Goal: Task Accomplishment & Management: Use online tool/utility

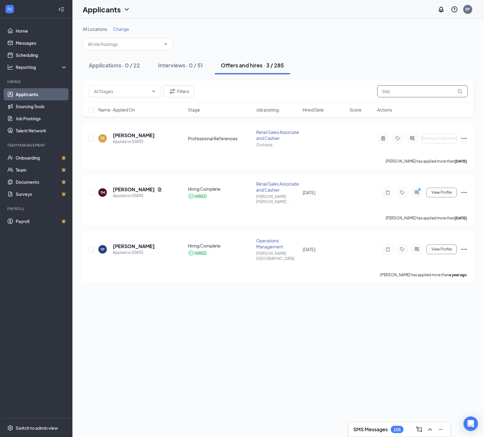
click at [408, 96] on input "trist" at bounding box center [422, 91] width 91 height 12
drag, startPoint x: 403, startPoint y: 94, endPoint x: 346, endPoint y: 91, distance: 57.1
click at [346, 91] on div "Filters trist" at bounding box center [278, 91] width 379 height 12
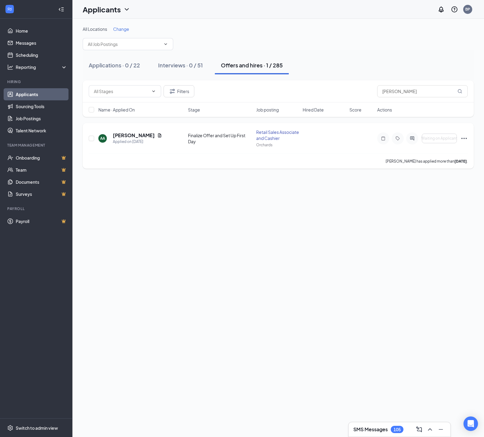
click at [465, 142] on icon "Ellipses" at bounding box center [464, 138] width 7 height 7
click at [427, 201] on p "Send reminder" at bounding box center [437, 199] width 52 height 6
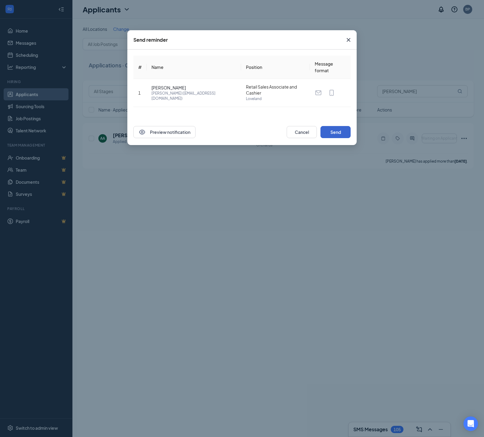
click at [336, 132] on button "Send" at bounding box center [336, 132] width 30 height 12
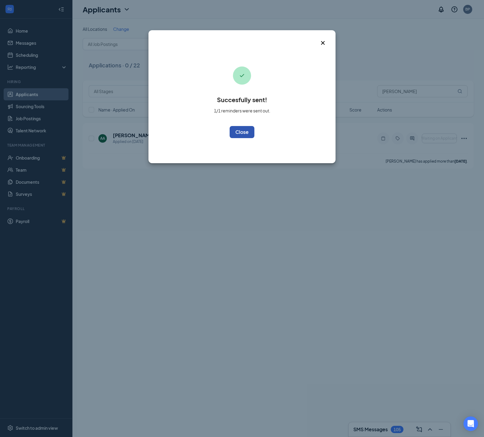
click at [242, 132] on button "OK" at bounding box center [242, 132] width 25 height 12
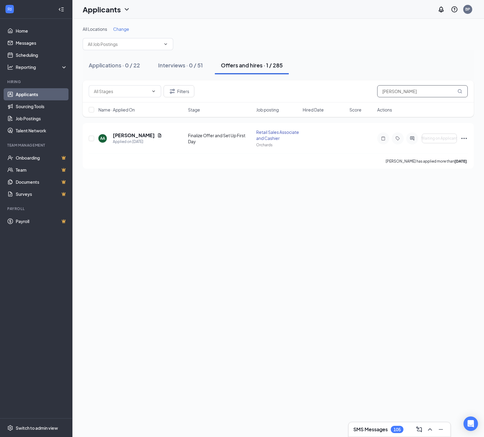
click at [401, 92] on input "[PERSON_NAME]" at bounding box center [422, 91] width 91 height 12
drag, startPoint x: 370, startPoint y: 90, endPoint x: 364, endPoint y: 90, distance: 6.3
click at [364, 90] on div "Filters [PERSON_NAME]" at bounding box center [278, 91] width 379 height 12
type input "[PERSON_NAME]"
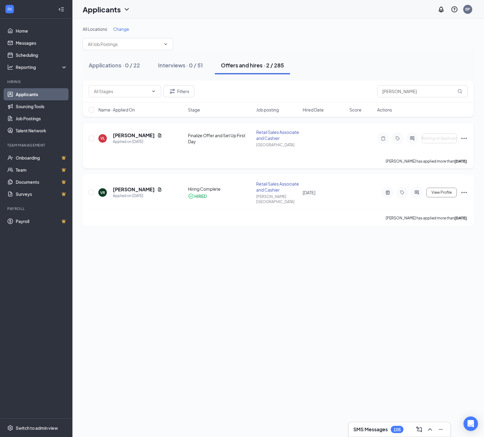
click at [464, 139] on icon "Ellipses" at bounding box center [464, 138] width 5 height 1
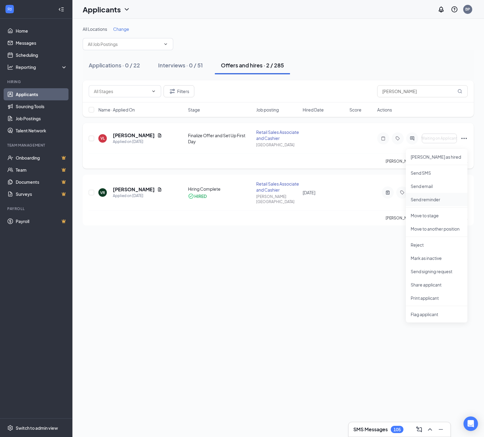
click at [427, 199] on p "Send reminder" at bounding box center [437, 199] width 52 height 6
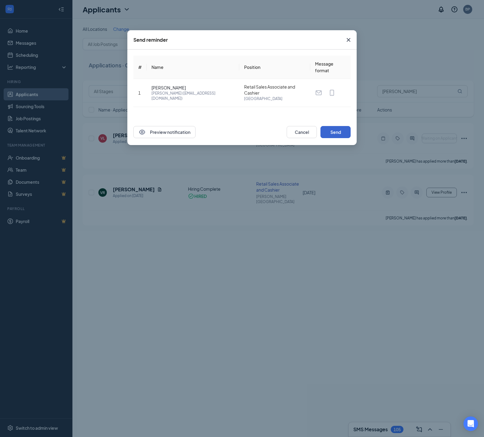
click at [330, 131] on button "Send" at bounding box center [336, 132] width 30 height 12
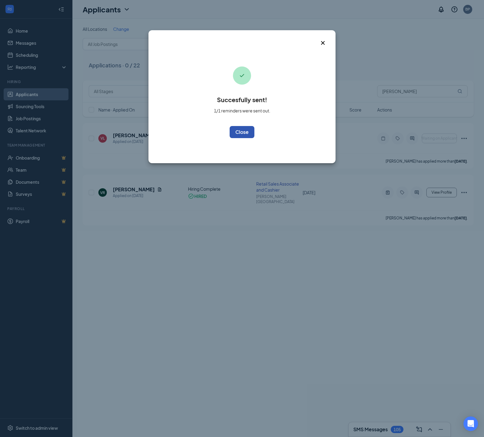
click at [242, 132] on button "OK" at bounding box center [242, 132] width 25 height 12
